Goal: Information Seeking & Learning: Learn about a topic

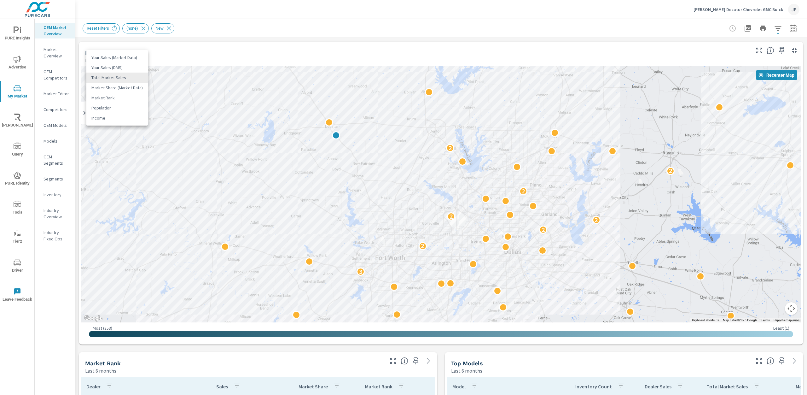
click at [128, 79] on body "PURE Insights Advertise My Market [PERSON_NAME] Query PURE Identity Tools Tier2…" at bounding box center [403, 197] width 807 height 395
click at [115, 68] on li "Your Sales (DMS)" at bounding box center [116, 67] width 61 height 10
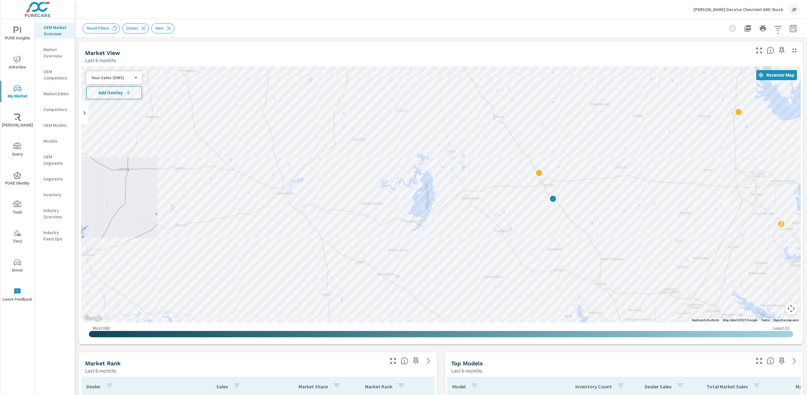
click at [793, 310] on button "Map camera controls" at bounding box center [791, 308] width 13 height 13
click at [776, 309] on button "Zoom out" at bounding box center [775, 308] width 13 height 13
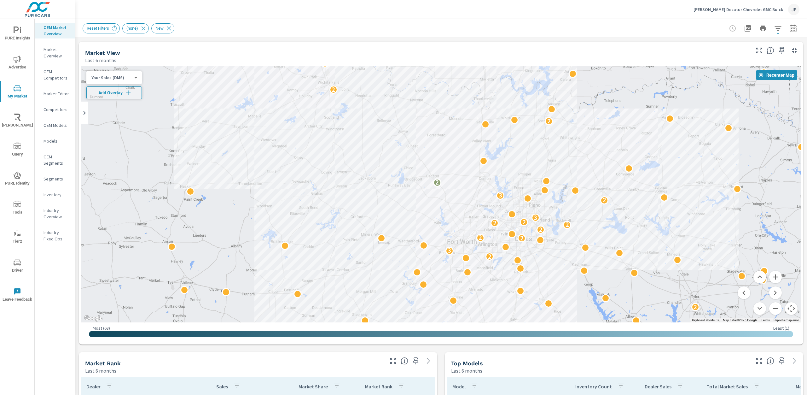
drag, startPoint x: 575, startPoint y: 273, endPoint x: 539, endPoint y: 256, distance: 39.2
click at [775, 277] on button "Zoom in" at bounding box center [775, 276] width 13 height 13
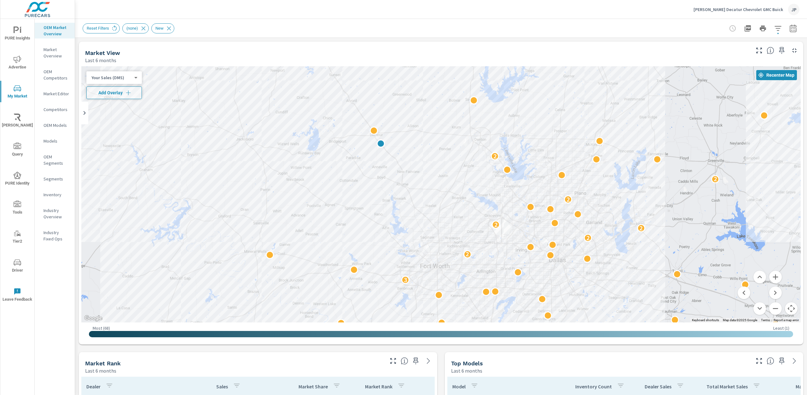
drag, startPoint x: 670, startPoint y: 263, endPoint x: 620, endPoint y: 240, distance: 54.8
click at [620, 240] on div "2 3 2 2 2 2 2 2 2 2" at bounding box center [796, 398] width 807 height 454
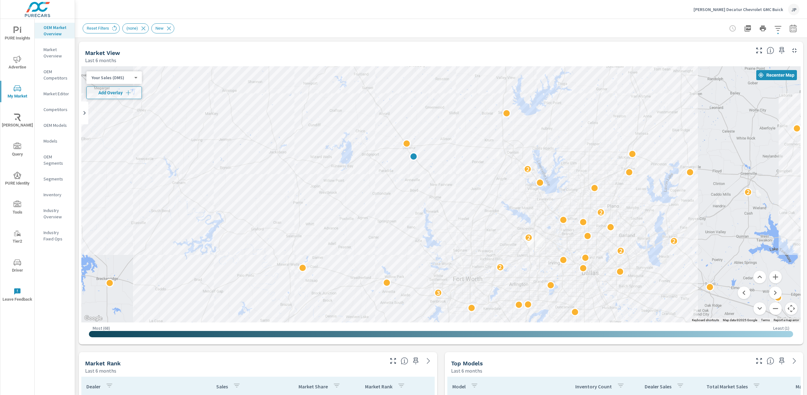
drag, startPoint x: 563, startPoint y: 135, endPoint x: 596, endPoint y: 149, distance: 34.9
click at [596, 149] on div "2 3 2 2 2 2 2 2 2 2" at bounding box center [440, 194] width 719 height 256
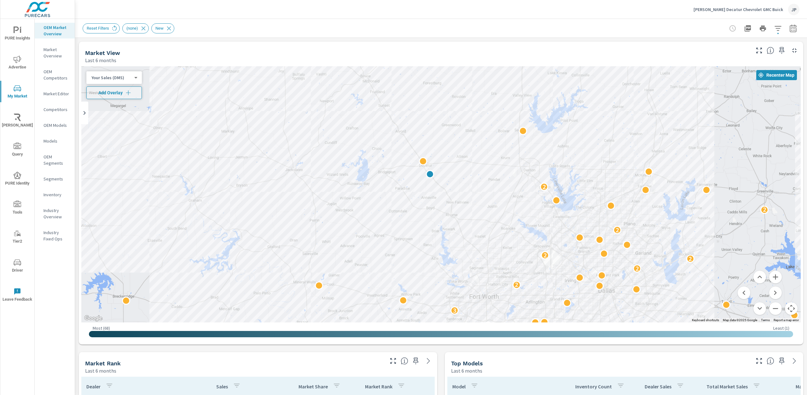
drag, startPoint x: 507, startPoint y: 239, endPoint x: 525, endPoint y: 257, distance: 25.4
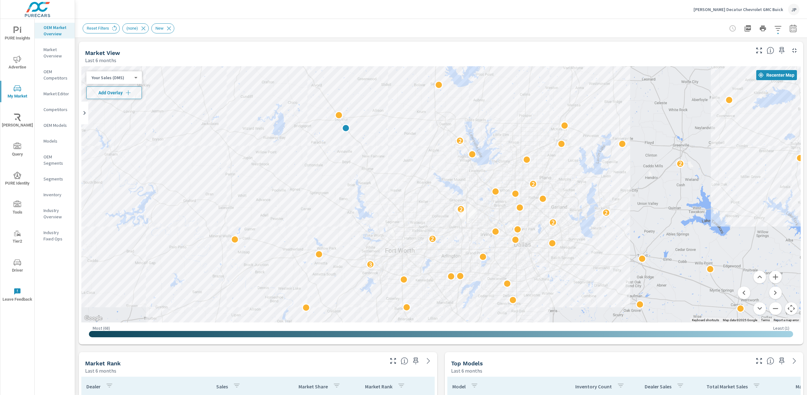
drag, startPoint x: 525, startPoint y: 214, endPoint x: 415, endPoint y: 166, distance: 120.1
click at [439, 167] on div "2 3 2 2 2 2 2 2 2 2" at bounding box center [760, 375] width 807 height 454
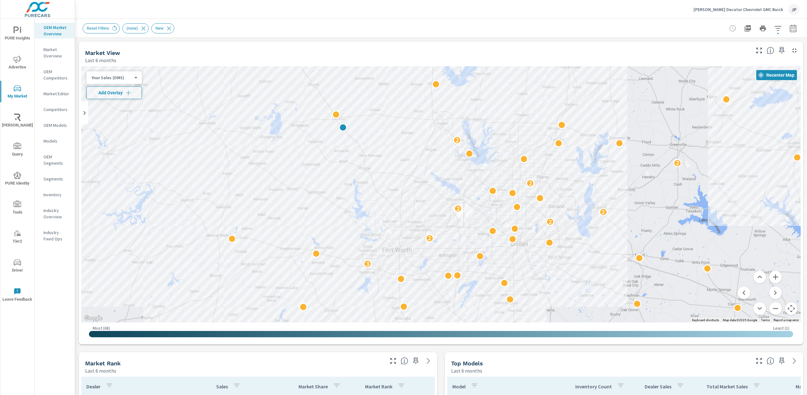
click at [122, 81] on div "Your Sales (DMS) 1 ​" at bounding box center [113, 77] width 55 height 13
click at [119, 77] on body "PURE Insights Advertise My Market [PERSON_NAME] Query PURE Identity Tools Tier2…" at bounding box center [403, 197] width 807 height 395
click at [118, 89] on li "Total Market Sales" at bounding box center [116, 88] width 61 height 10
click at [774, 276] on button "Zoom in" at bounding box center [775, 276] width 13 height 13
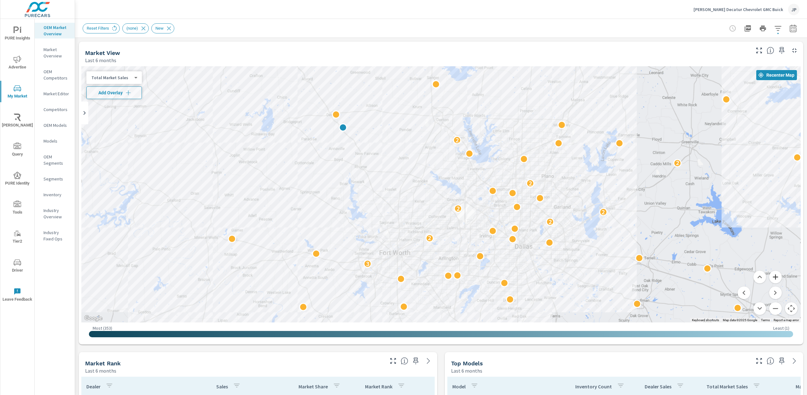
click at [774, 276] on button "Zoom in" at bounding box center [775, 276] width 13 height 13
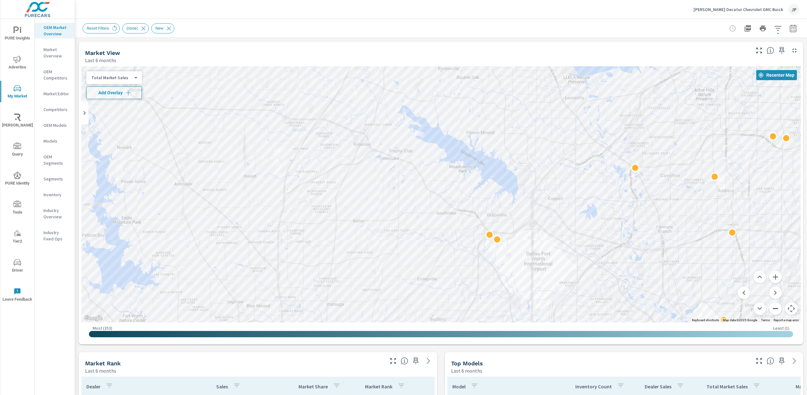
click at [775, 313] on button "Zoom out" at bounding box center [775, 308] width 13 height 13
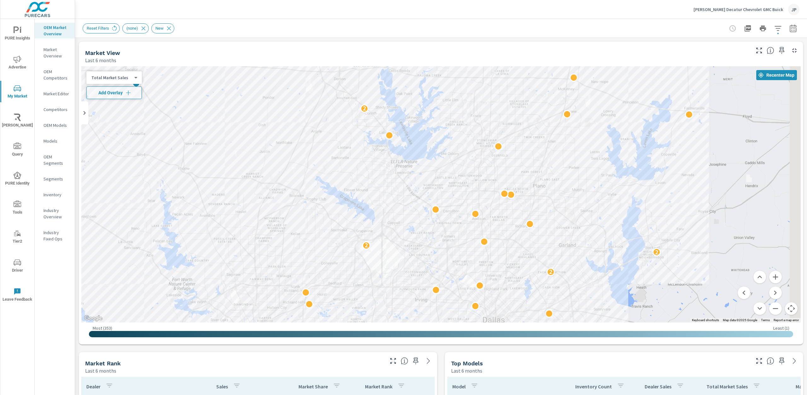
drag, startPoint x: 592, startPoint y: 192, endPoint x: 486, endPoint y: 219, distance: 109.1
click at [486, 219] on div "3 2 2 2 2 2" at bounding box center [440, 194] width 719 height 256
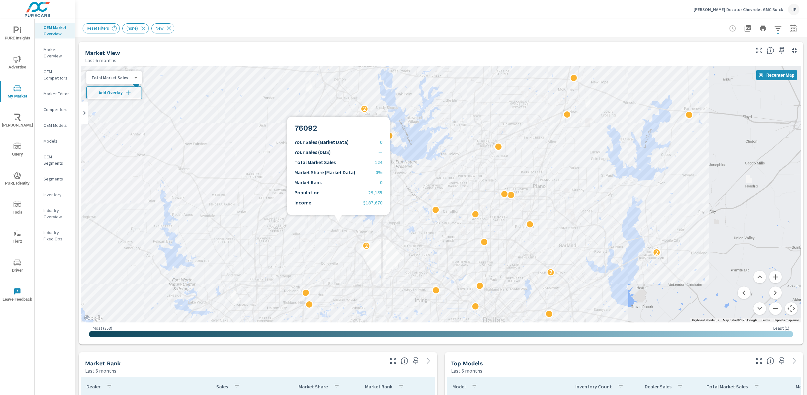
click at [348, 248] on div "3 2 2 2 2 2" at bounding box center [440, 194] width 719 height 256
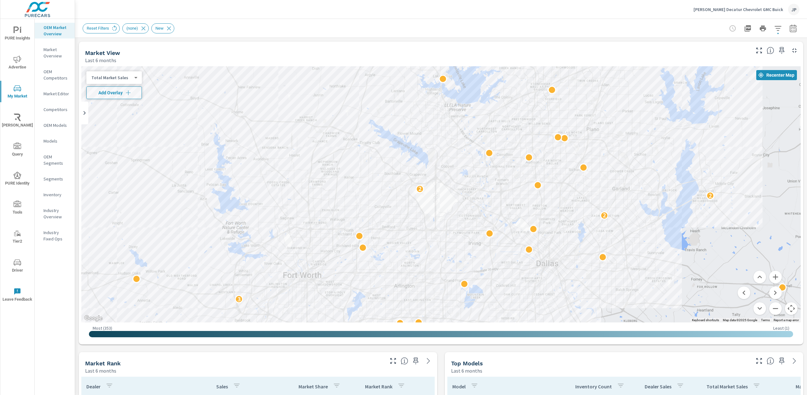
drag, startPoint x: 416, startPoint y: 255, endPoint x: 428, endPoint y: 170, distance: 85.9
click at [433, 170] on div "3 2 2 2 2 2" at bounding box center [440, 194] width 719 height 256
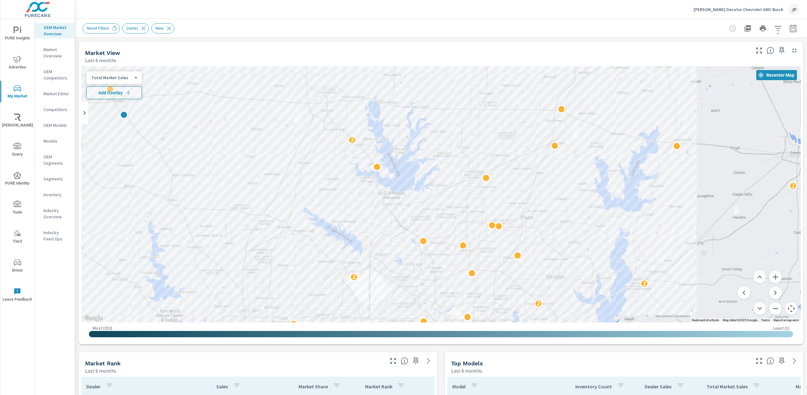
drag, startPoint x: 424, startPoint y: 130, endPoint x: 377, endPoint y: 205, distance: 88.1
click at [377, 205] on div "3 2 2 2 2 2" at bounding box center [440, 194] width 719 height 256
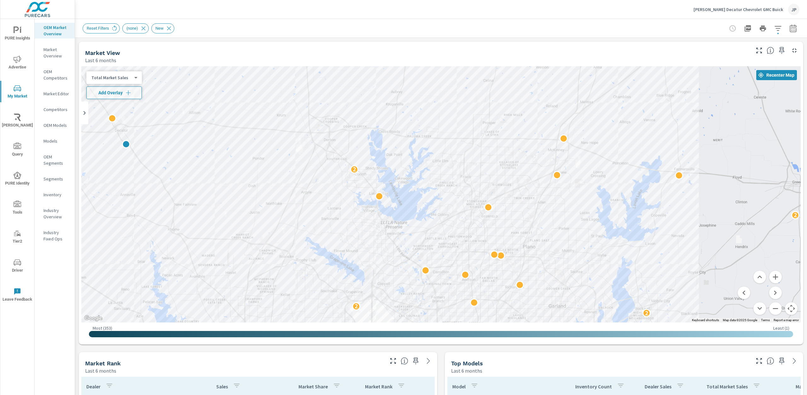
drag, startPoint x: 541, startPoint y: 143, endPoint x: 543, endPoint y: 173, distance: 30.0
click at [543, 173] on div "3 2 2 2 2 2" at bounding box center [440, 194] width 719 height 256
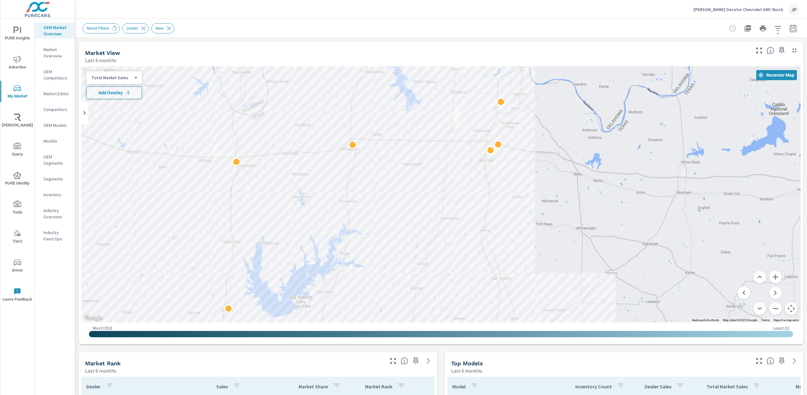
drag, startPoint x: 642, startPoint y: 132, endPoint x: 558, endPoint y: 385, distance: 266.0
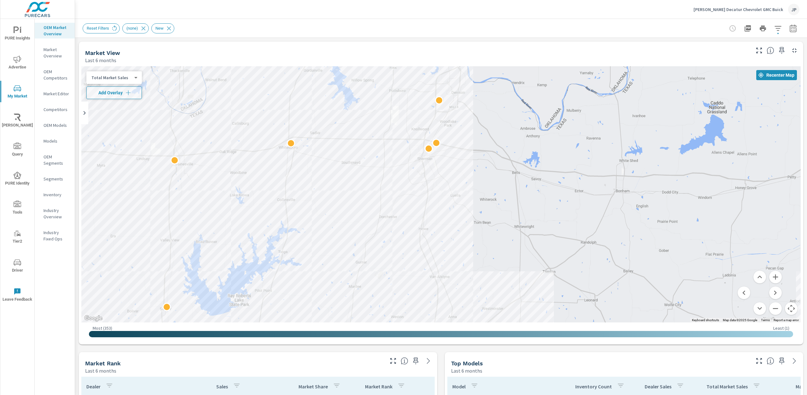
drag, startPoint x: 539, startPoint y: 180, endPoint x: 476, endPoint y: 179, distance: 62.4
click at [476, 179] on div "2 2" at bounding box center [440, 194] width 719 height 256
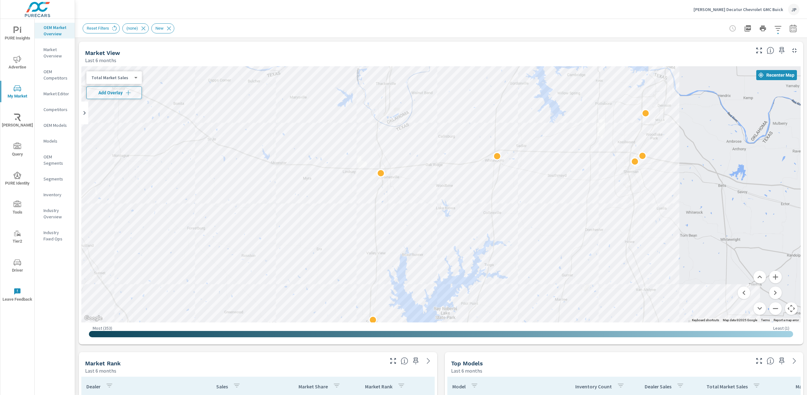
drag, startPoint x: 287, startPoint y: 153, endPoint x: 495, endPoint y: 167, distance: 208.4
click at [495, 167] on div "2 2" at bounding box center [440, 194] width 719 height 256
click at [476, 123] on div "2 2" at bounding box center [440, 194] width 719 height 256
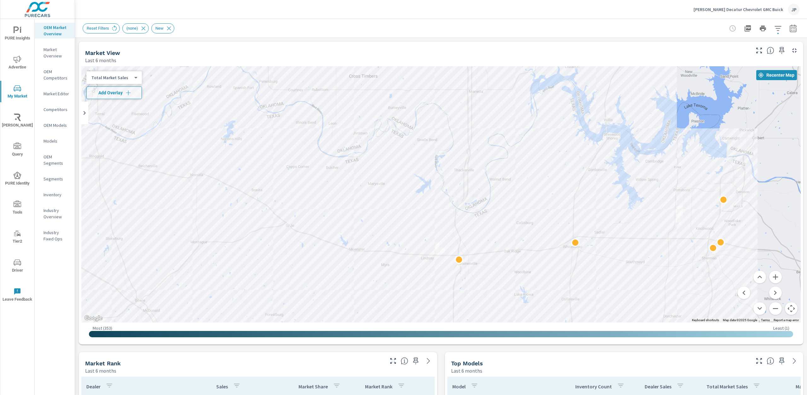
drag, startPoint x: 219, startPoint y: 113, endPoint x: 298, endPoint y: 200, distance: 117.1
click at [298, 200] on div "2 2" at bounding box center [440, 194] width 719 height 256
click at [774, 305] on button "Zoom out" at bounding box center [775, 308] width 13 height 13
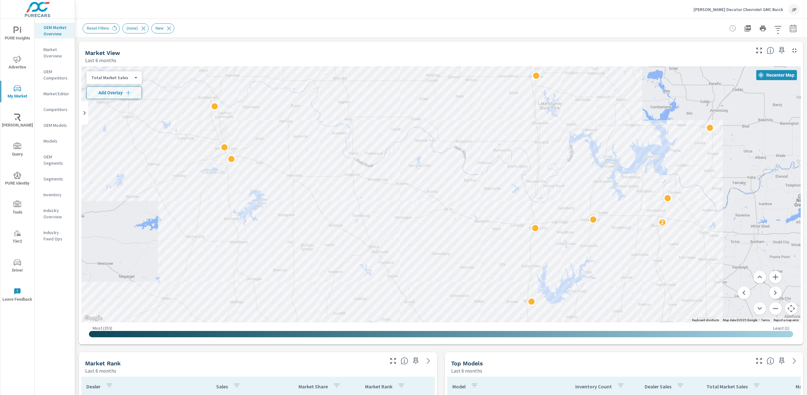
drag, startPoint x: 334, startPoint y: 187, endPoint x: 419, endPoint y: 186, distance: 85.1
click at [419, 186] on div "2 2 2 2 2 2 2 2 2 2" at bounding box center [440, 194] width 719 height 256
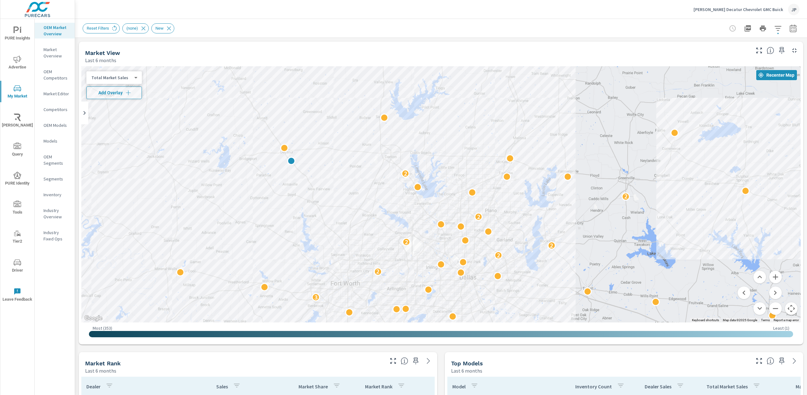
drag, startPoint x: 672, startPoint y: 248, endPoint x: 524, endPoint y: 62, distance: 237.2
click at [525, 62] on div "Market View Last 6 months ← Move left → Move right ↑ Move up ↓ Move down + Zoom…" at bounding box center [441, 193] width 724 height 302
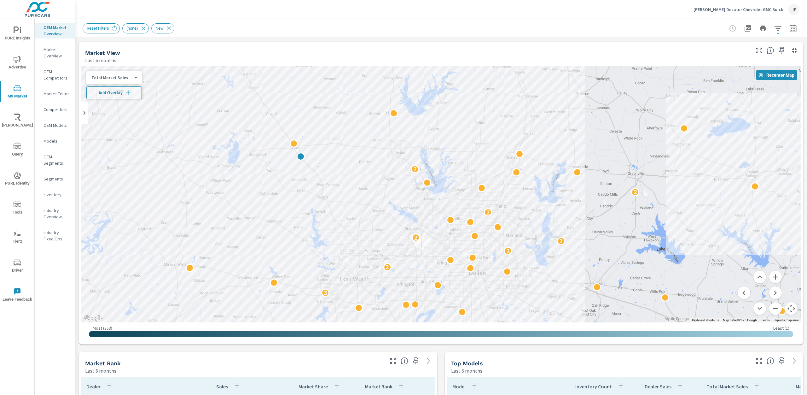
drag, startPoint x: 604, startPoint y: 189, endPoint x: 608, endPoint y: 196, distance: 7.8
click at [780, 28] on icon "button" at bounding box center [778, 29] width 8 height 8
click at [779, 30] on icon "button" at bounding box center [778, 29] width 8 height 8
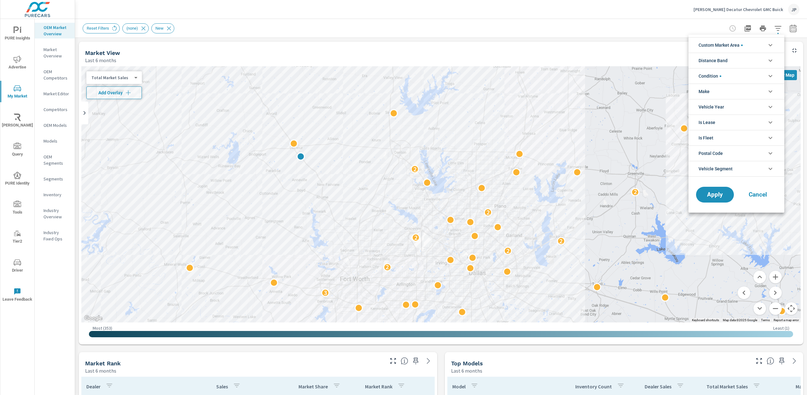
click at [760, 59] on li "Distance Band" at bounding box center [736, 60] width 96 height 15
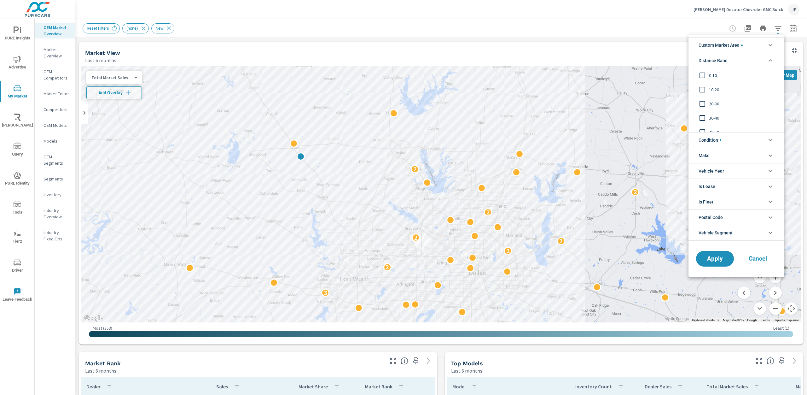
click at [703, 73] on input "filter options" at bounding box center [701, 75] width 13 height 13
click at [702, 90] on input "filter options" at bounding box center [701, 89] width 13 height 13
click at [701, 104] on input "filter options" at bounding box center [701, 103] width 13 height 13
click at [703, 115] on input "filter options" at bounding box center [701, 117] width 13 height 13
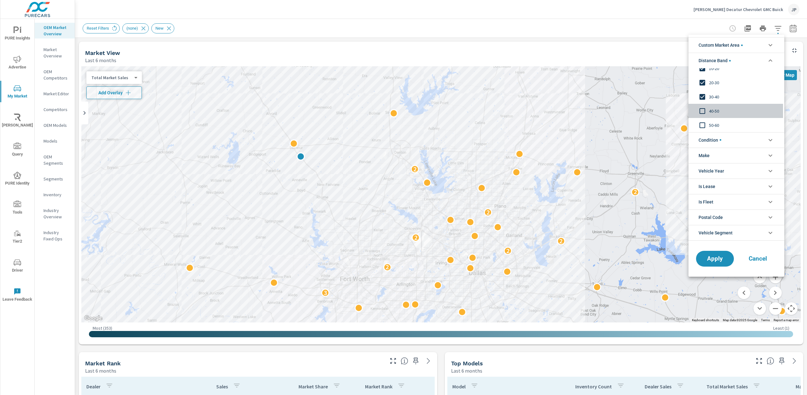
click at [700, 111] on input "filter options" at bounding box center [701, 110] width 13 height 13
click at [702, 124] on input "filter options" at bounding box center [701, 124] width 13 height 13
click at [711, 261] on span "Apply" at bounding box center [715, 258] width 26 height 6
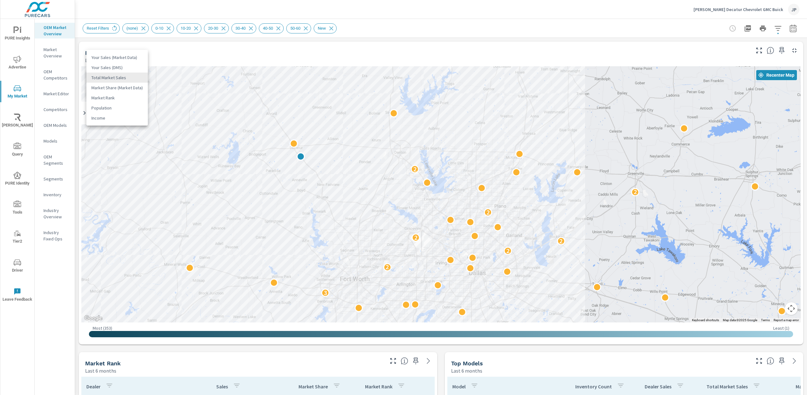
click at [117, 78] on body "PURE Insights Advertise My Market [PERSON_NAME] Query PURE Identity Tools Tier2…" at bounding box center [403, 197] width 807 height 395
click at [115, 66] on li "Your Sales (DMS)" at bounding box center [116, 67] width 61 height 10
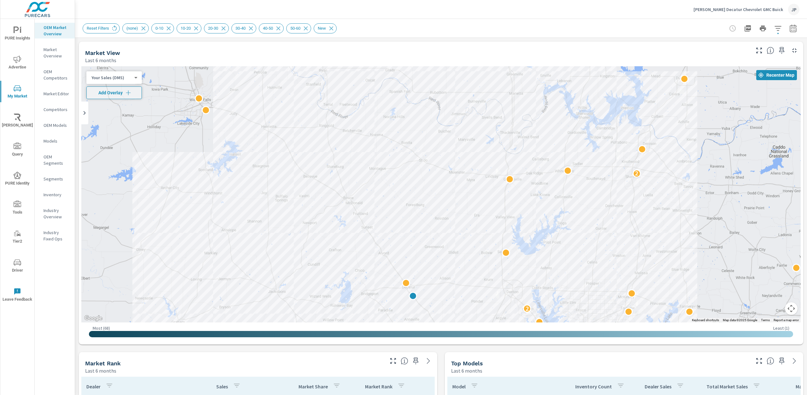
drag, startPoint x: 452, startPoint y: 197, endPoint x: 558, endPoint y: 322, distance: 164.1
click at [567, 327] on div "← Move left → Move right ↑ Move up ↓ Move down + Zoom in - Zoom out Home Jump l…" at bounding box center [440, 203] width 719 height 275
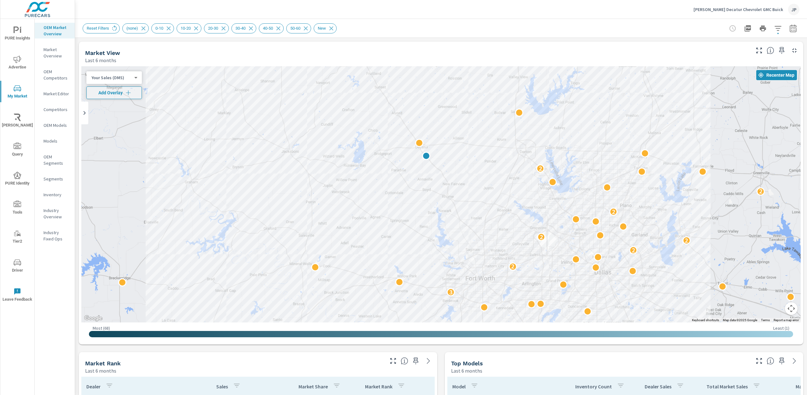
drag, startPoint x: 629, startPoint y: 240, endPoint x: 645, endPoint y: 141, distance: 100.8
click at [792, 308] on button "Map camera controls" at bounding box center [791, 308] width 13 height 13
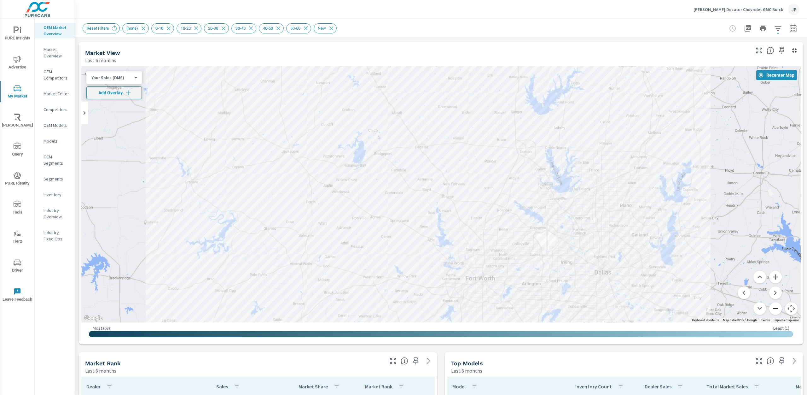
click at [776, 310] on button "Zoom out" at bounding box center [775, 308] width 13 height 13
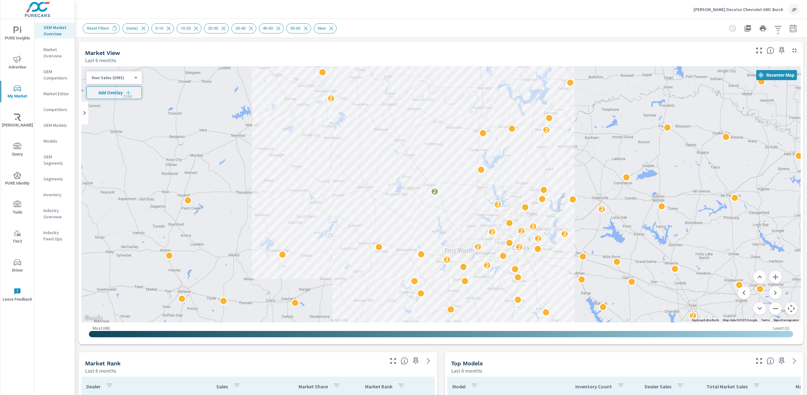
drag, startPoint x: 538, startPoint y: 152, endPoint x: 537, endPoint y: 167, distance: 15.2
click at [537, 167] on div "2 2 2 3 2 2 2 2 2 2 3 2 3 2 2 2 2 2" at bounding box center [440, 194] width 719 height 256
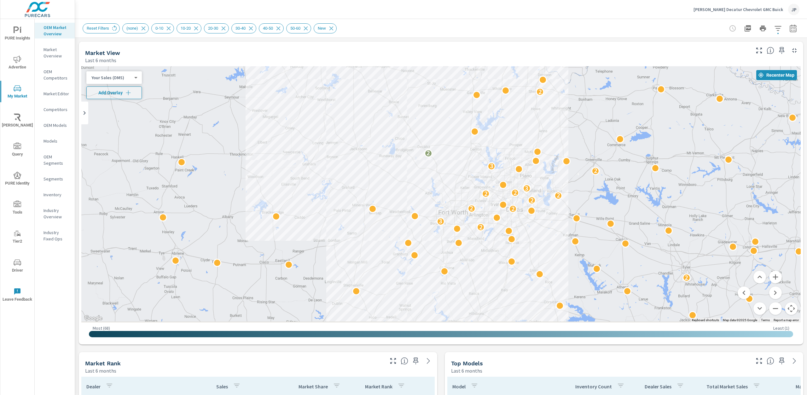
drag, startPoint x: 470, startPoint y: 220, endPoint x: 466, endPoint y: 185, distance: 35.3
click at [126, 82] on div "Your Sales (DMS) 1 ​" at bounding box center [113, 77] width 55 height 13
click at [128, 76] on body "PURE Insights Advertise My Market [PERSON_NAME] Query PURE Identity Tools Tier2…" at bounding box center [403, 197] width 807 height 395
click at [124, 67] on li "Your Sales (Market Data)" at bounding box center [116, 67] width 61 height 10
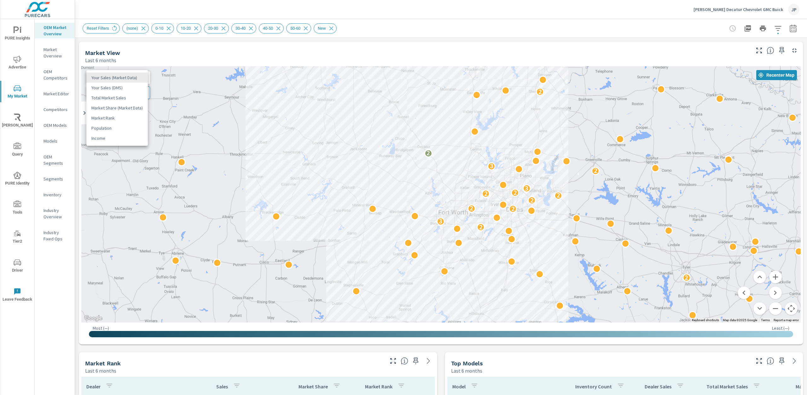
click at [129, 80] on body "PURE Insights Advertise My Market [PERSON_NAME] Query PURE Identity Tools Tier2…" at bounding box center [403, 197] width 807 height 395
click at [126, 88] on li "Your Sales (DMS)" at bounding box center [116, 88] width 61 height 10
click at [131, 75] on body "PURE Insights Advertise My Market [PERSON_NAME] Query PURE Identity Tools Tier2…" at bounding box center [403, 197] width 807 height 395
click at [126, 67] on li "Your Sales (Market Data)" at bounding box center [116, 67] width 61 height 10
